Goal: Complete application form: Complete application form

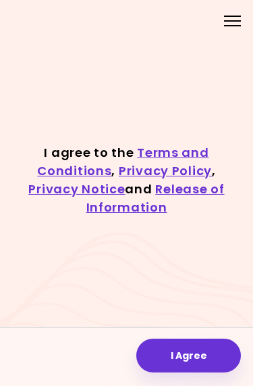
click at [199, 353] on button "I Agree" at bounding box center [189, 356] width 105 height 34
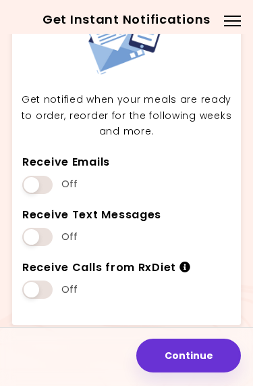
scroll to position [62, 0]
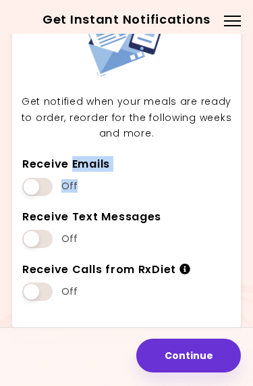
click at [214, 354] on button "Continue" at bounding box center [189, 356] width 105 height 34
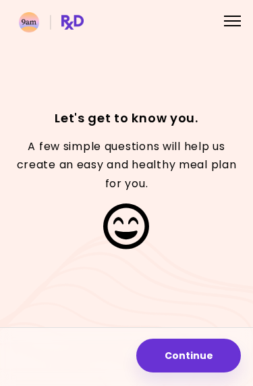
click at [204, 360] on button "Continue" at bounding box center [189, 356] width 105 height 34
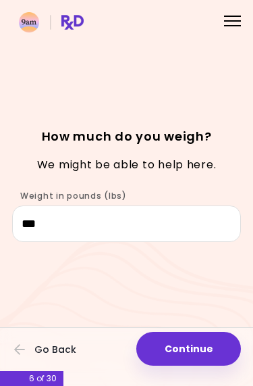
click at [212, 352] on button "Continue" at bounding box center [189, 349] width 105 height 34
select select "****"
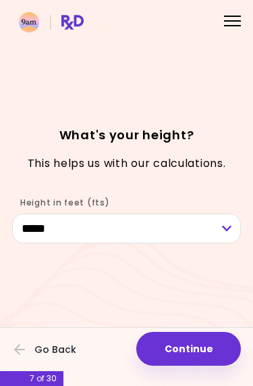
click at [204, 353] on button "Continue" at bounding box center [189, 349] width 105 height 34
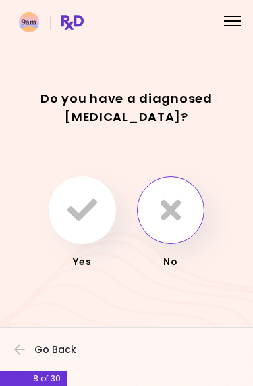
click at [187, 224] on button "button" at bounding box center [171, 210] width 68 height 68
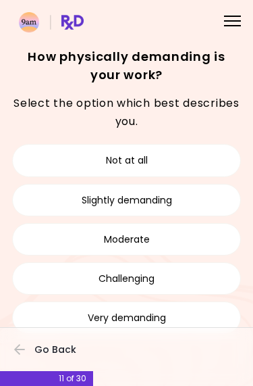
click at [195, 166] on button "Not at all" at bounding box center [126, 160] width 229 height 32
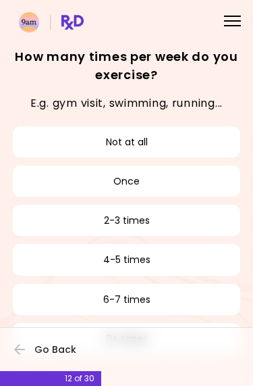
click at [212, 223] on button "2-3 times" at bounding box center [126, 220] width 229 height 32
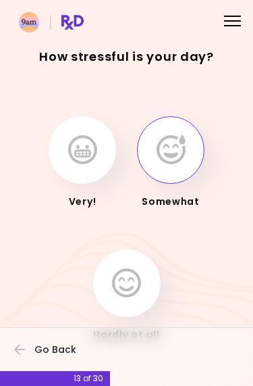
click at [193, 168] on button "button" at bounding box center [171, 150] width 68 height 68
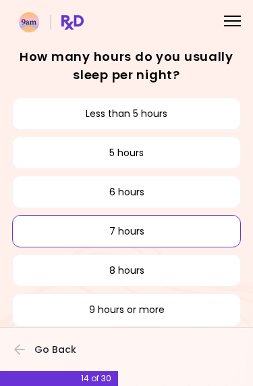
click at [195, 232] on button "7 hours" at bounding box center [126, 231] width 229 height 32
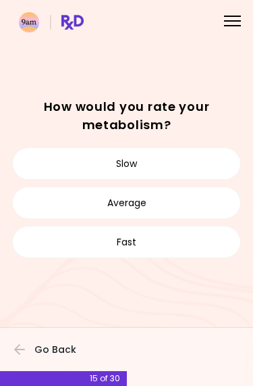
click at [203, 201] on button "Average" at bounding box center [126, 203] width 229 height 32
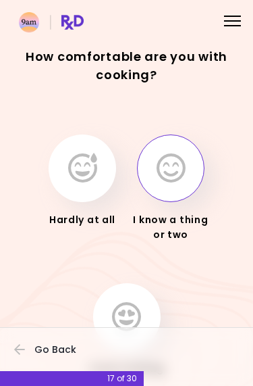
click at [179, 180] on icon "button" at bounding box center [171, 168] width 29 height 30
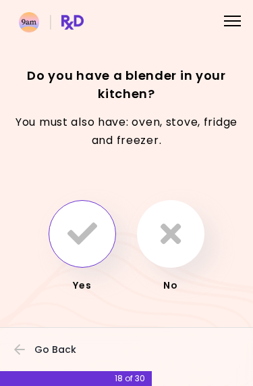
click at [80, 240] on icon "button" at bounding box center [83, 234] width 30 height 30
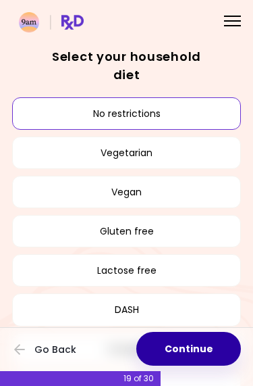
click at [211, 351] on button "Continue" at bounding box center [189, 349] width 105 height 34
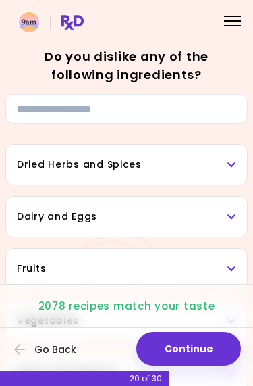
click at [237, 169] on icon at bounding box center [232, 164] width 9 height 9
